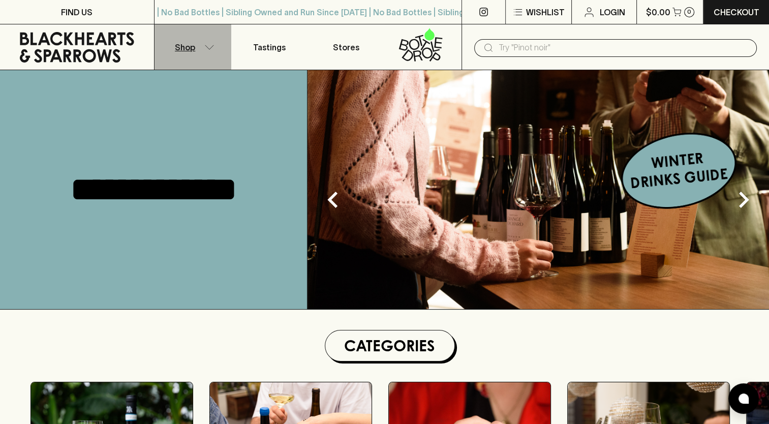
click at [200, 51] on button "Shop" at bounding box center [193, 46] width 77 height 45
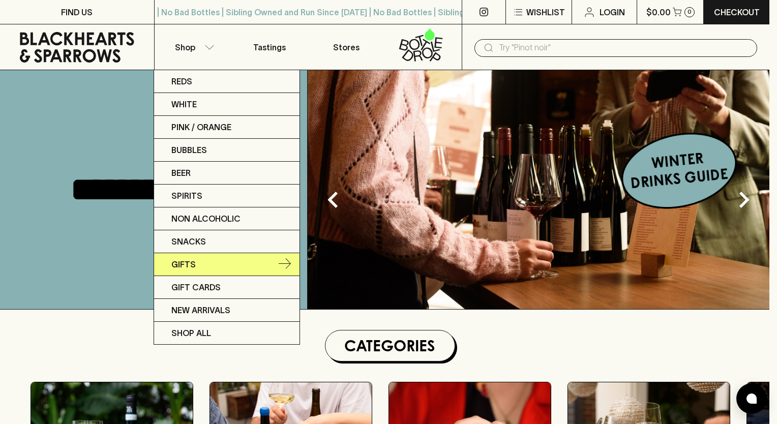
click at [199, 266] on link "Gifts" at bounding box center [226, 264] width 145 height 23
click at [194, 265] on p "Gifts" at bounding box center [183, 264] width 24 height 12
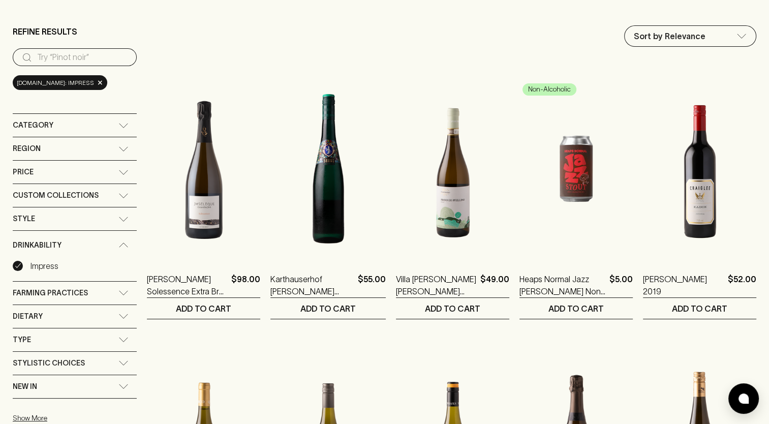
scroll to position [102, 0]
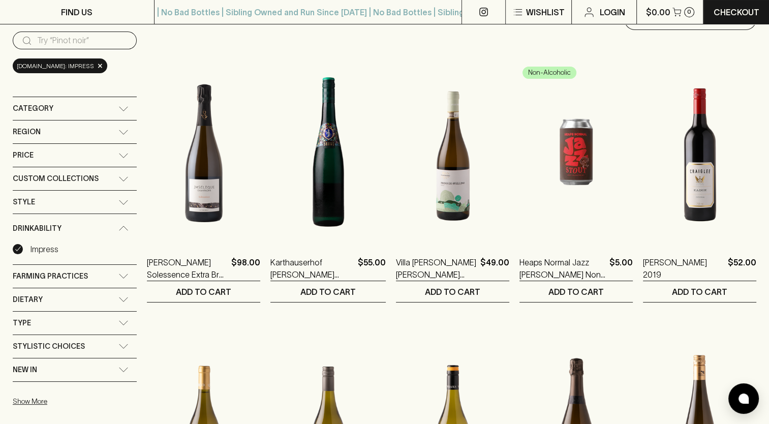
click at [64, 203] on div "Style" at bounding box center [66, 202] width 106 height 13
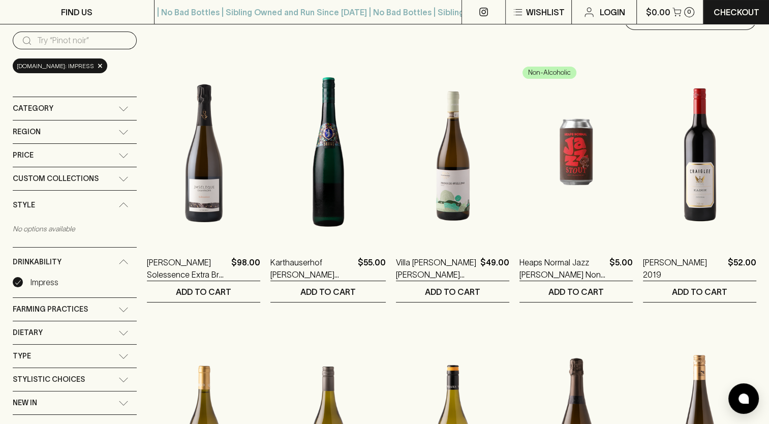
click at [64, 203] on div "Style" at bounding box center [66, 205] width 106 height 13
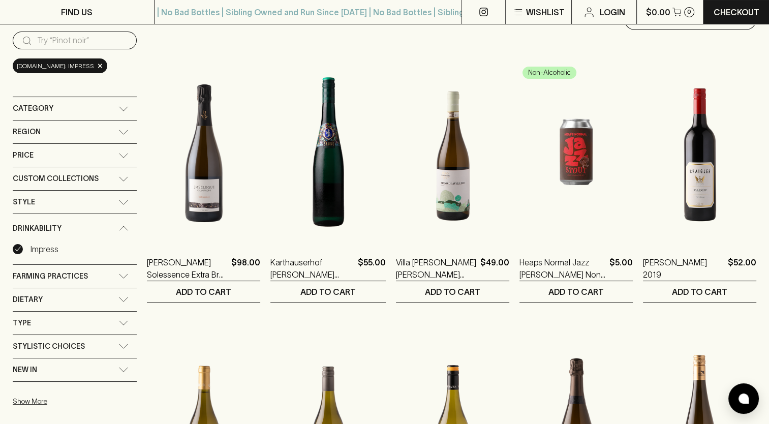
click at [77, 107] on div "Category" at bounding box center [66, 108] width 106 height 13
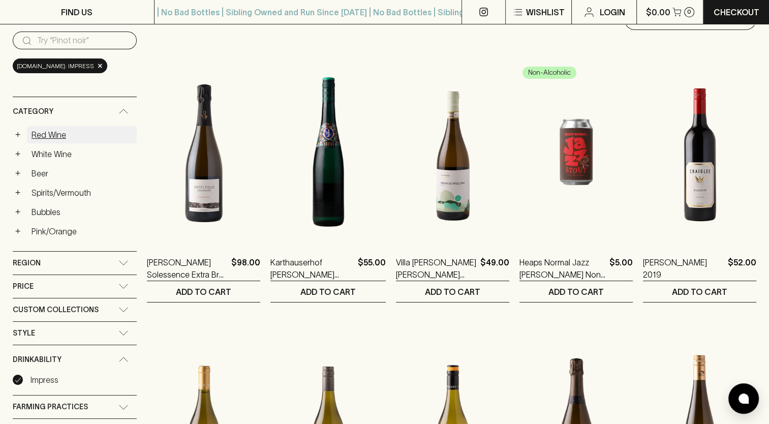
click at [51, 131] on link "Red Wine" at bounding box center [82, 134] width 110 height 17
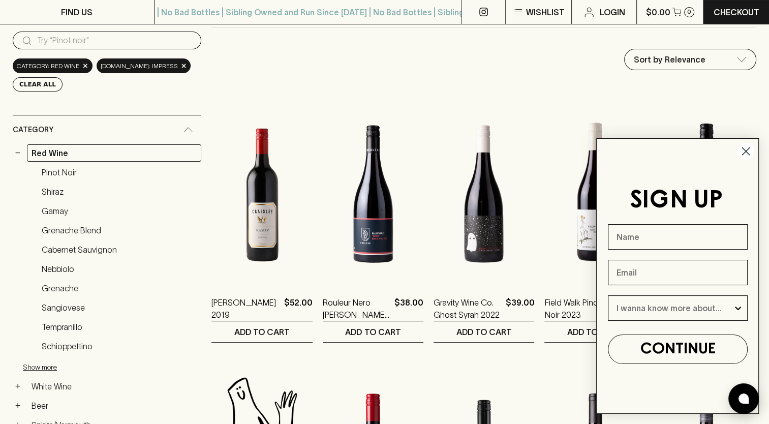
click at [748, 153] on circle "Close dialog" at bounding box center [746, 151] width 17 height 17
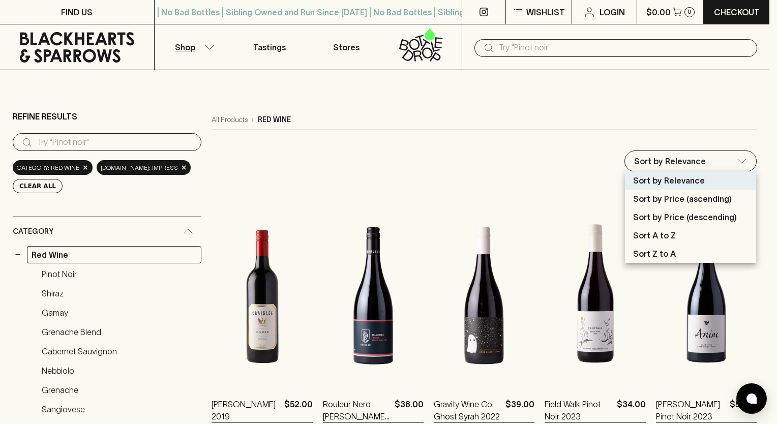
click at [669, 199] on p "Sort by Price (ascending)" at bounding box center [682, 199] width 99 height 12
type input "price:asc"
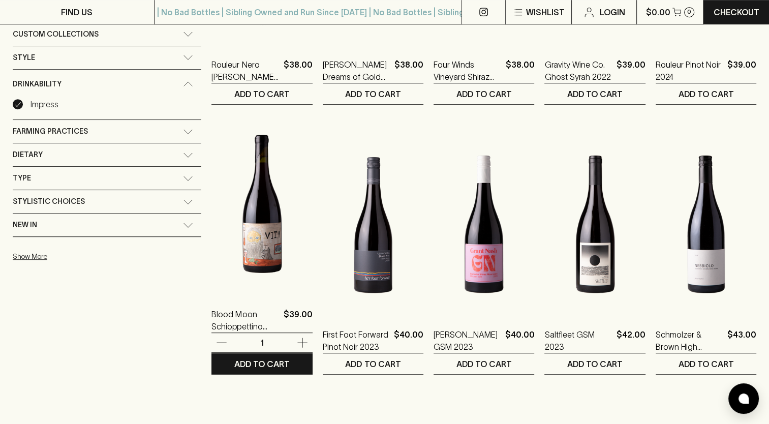
scroll to position [610, 0]
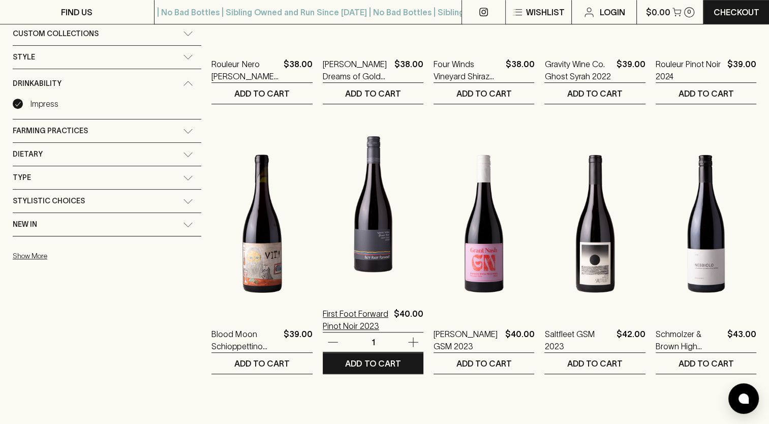
click at [365, 321] on p "First Foot Forward Pinot Noir 2023" at bounding box center [356, 320] width 67 height 24
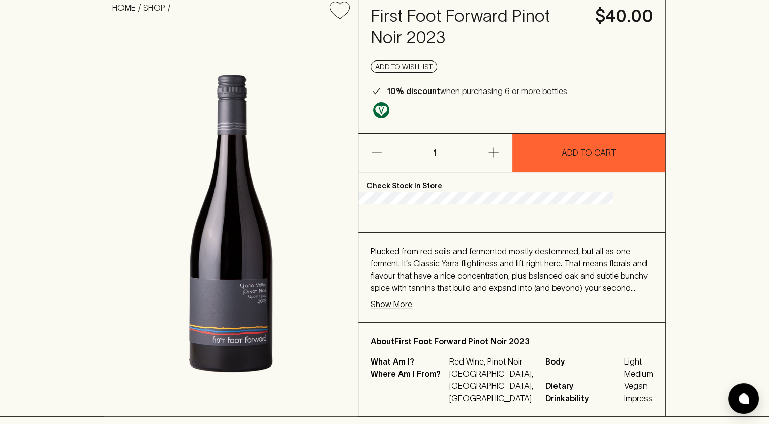
scroll to position [102, 0]
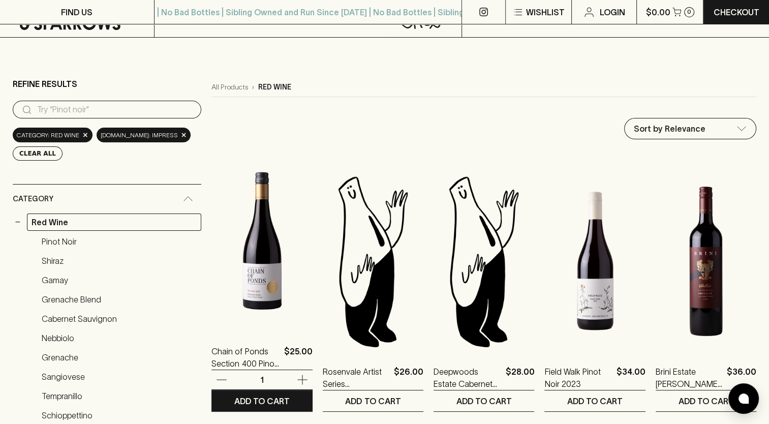
scroll to position [102, 0]
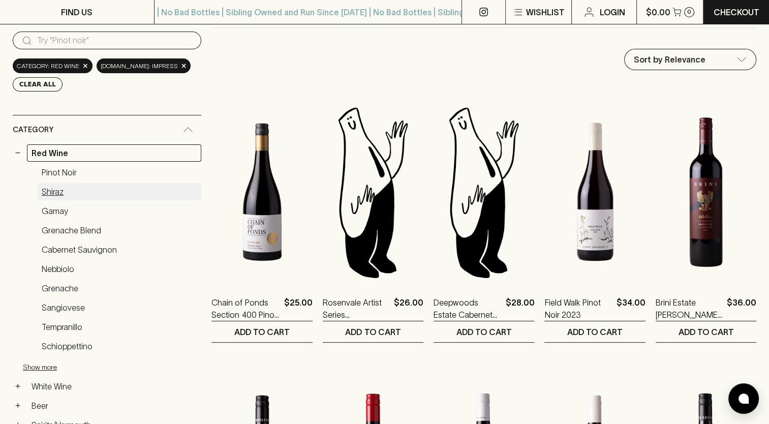
click at [58, 191] on link "Shiraz" at bounding box center [119, 191] width 164 height 17
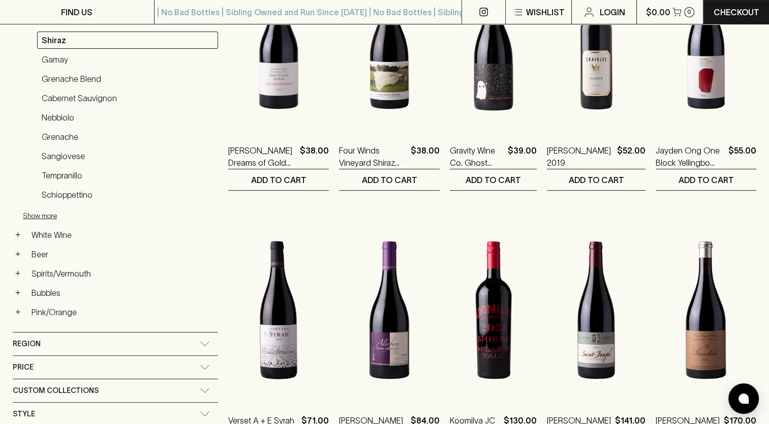
scroll to position [254, 0]
